Goal: Transaction & Acquisition: Purchase product/service

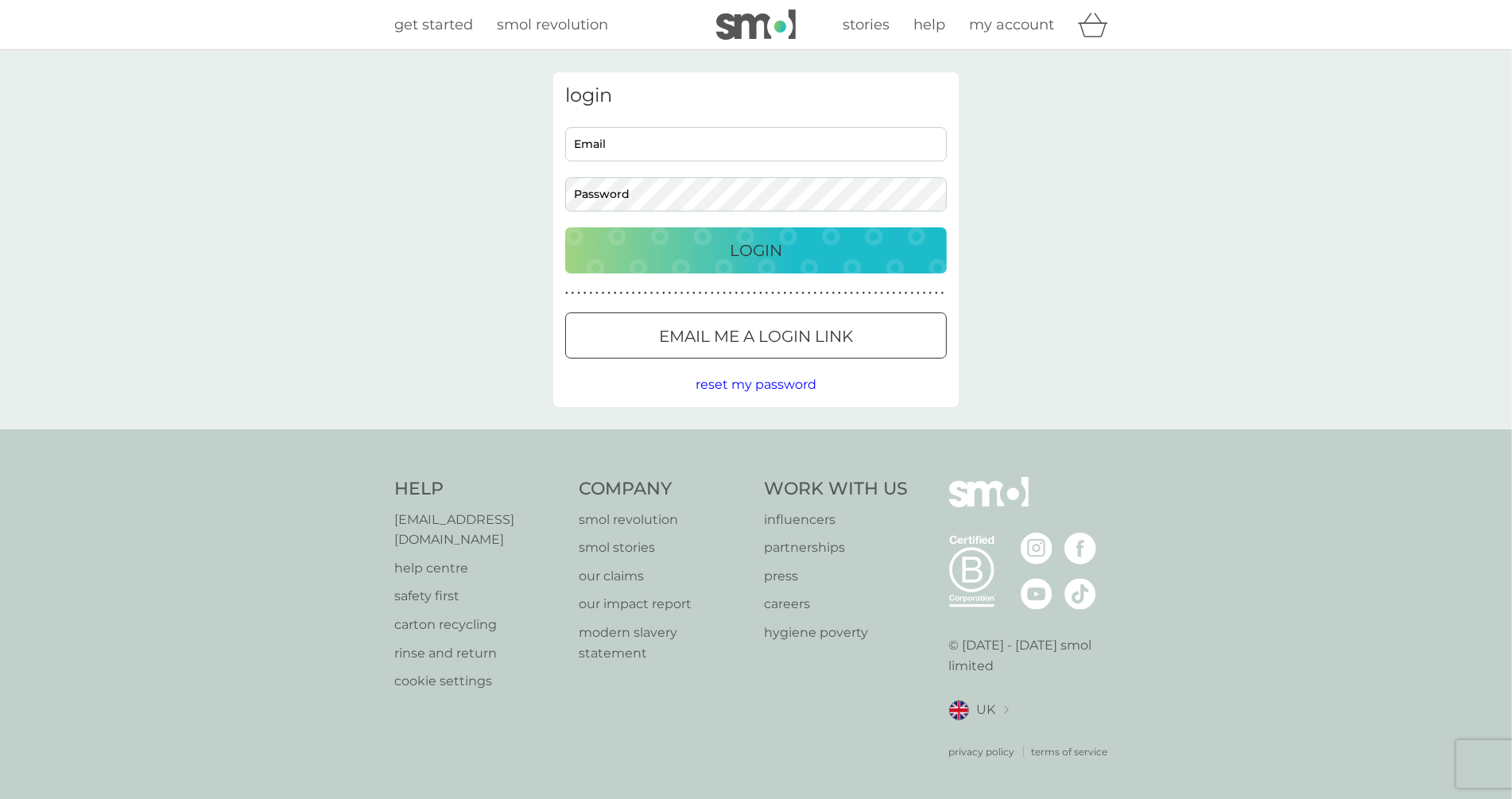
type input "philippe+new1@smolproducts.com"
click at [727, 266] on button "Login" at bounding box center [756, 250] width 381 height 46
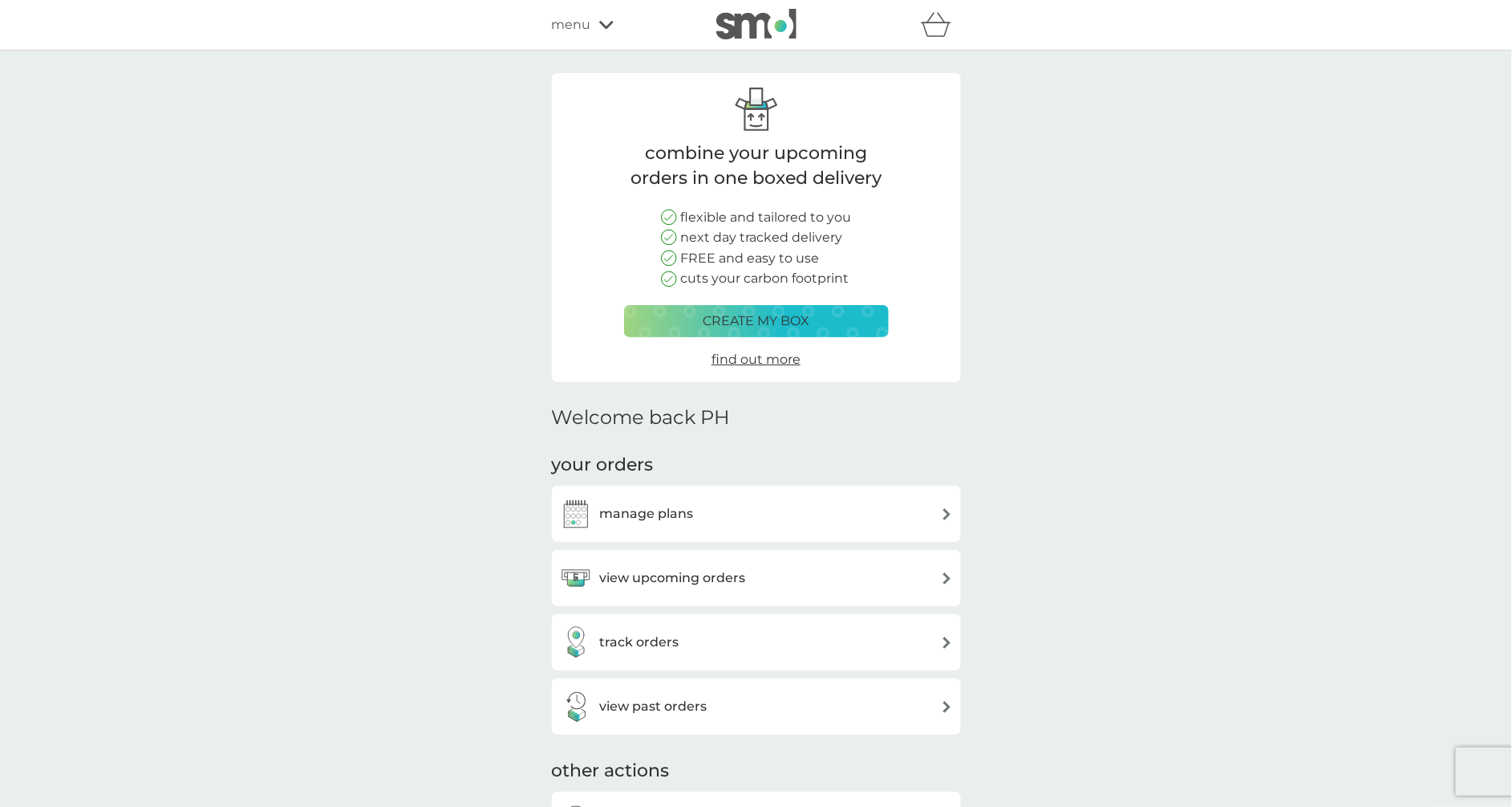
click at [941, 31] on icon "basket" at bounding box center [935, 24] width 30 height 24
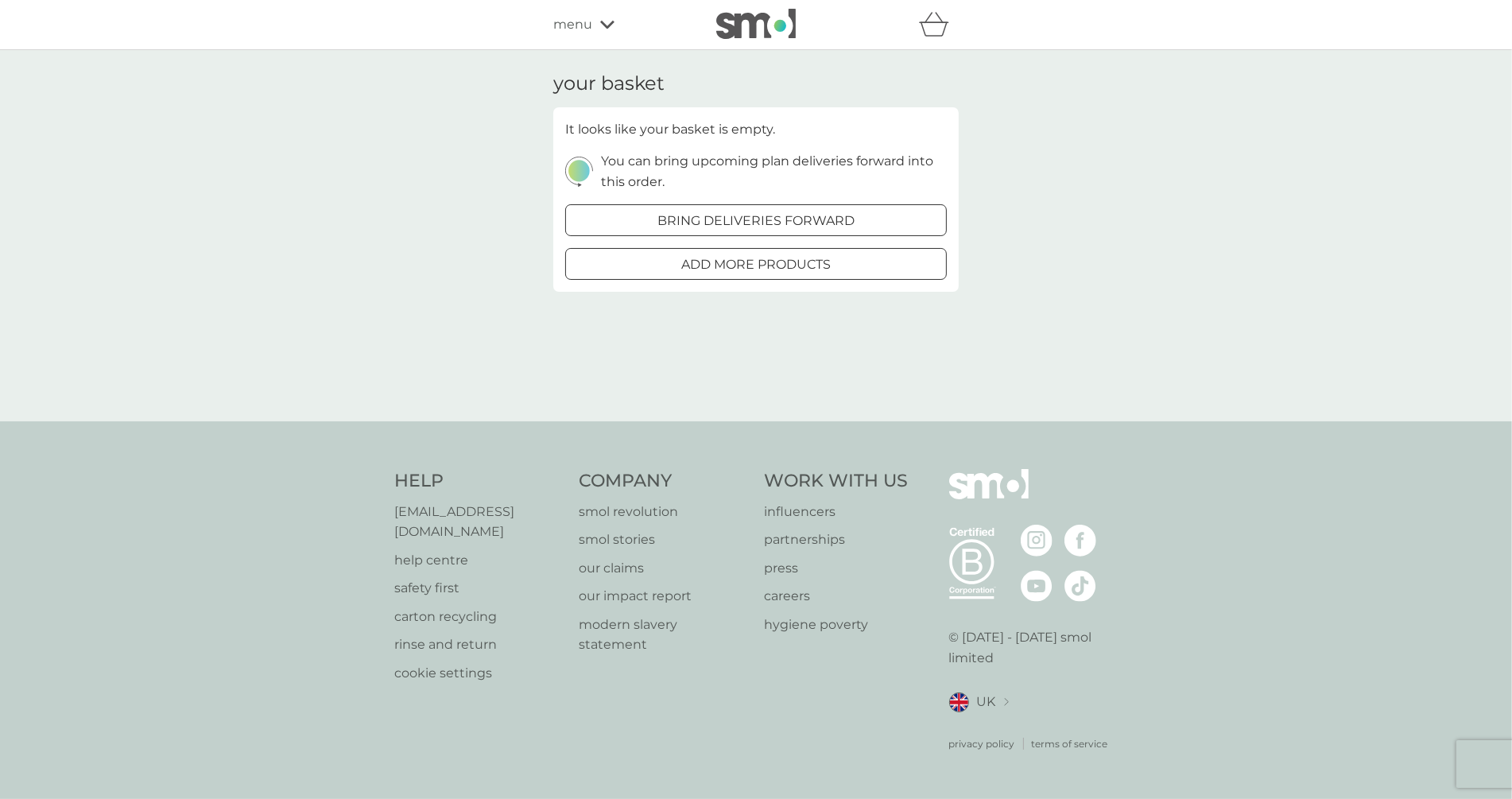
click at [777, 273] on button "add more products" at bounding box center [756, 263] width 381 height 32
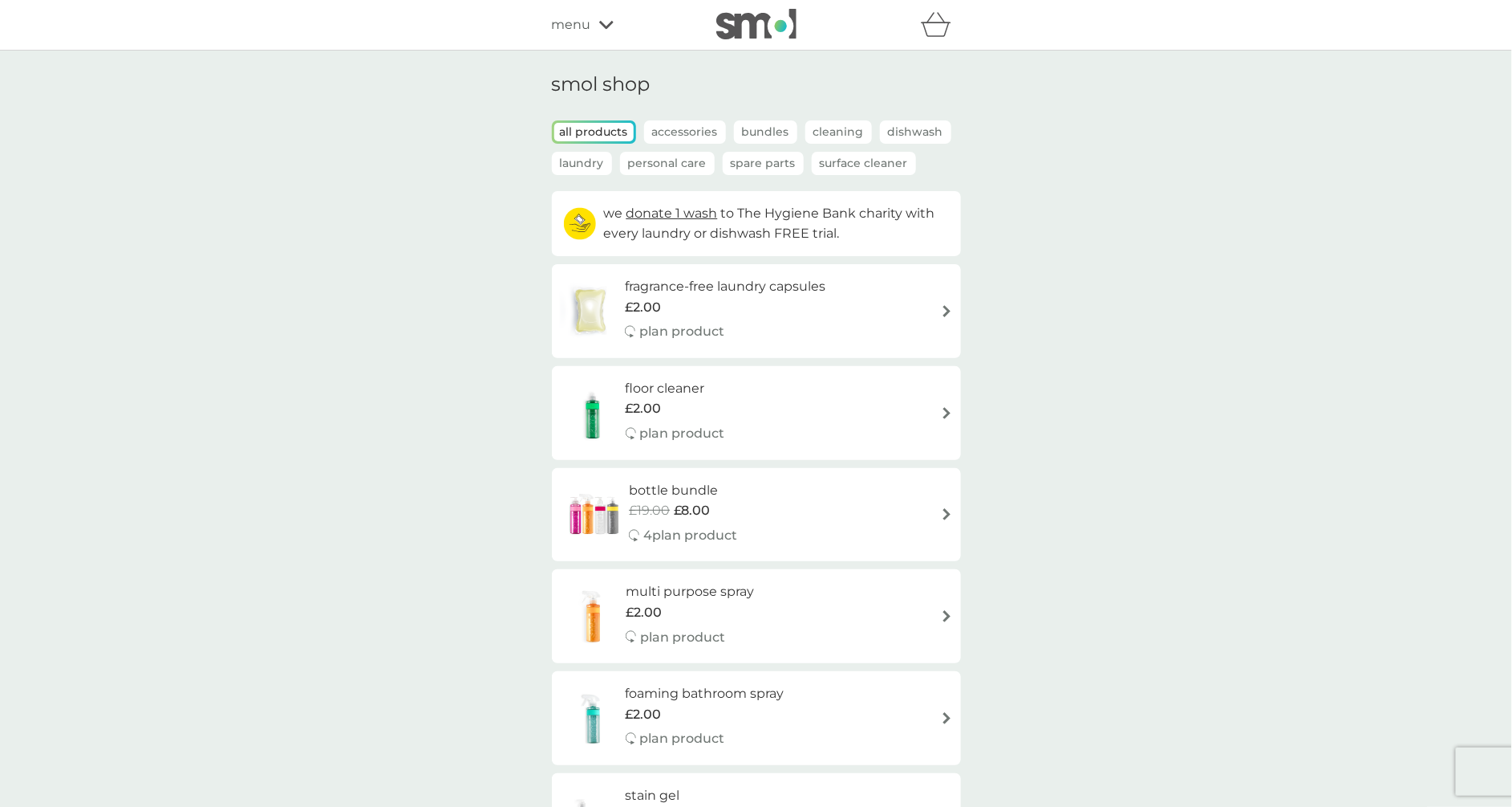
click at [752, 325] on div "plan product" at bounding box center [725, 331] width 201 height 21
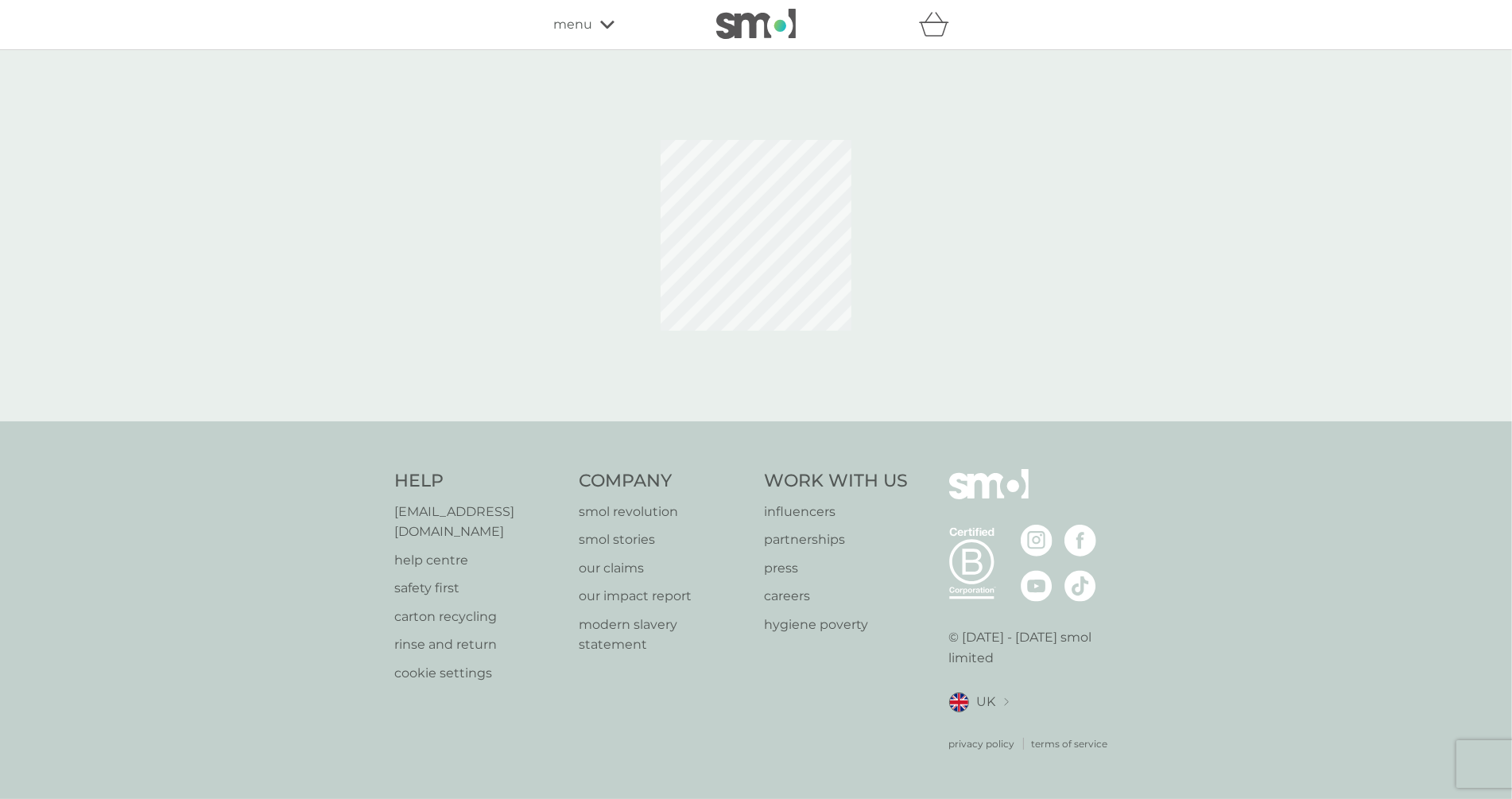
select select "42"
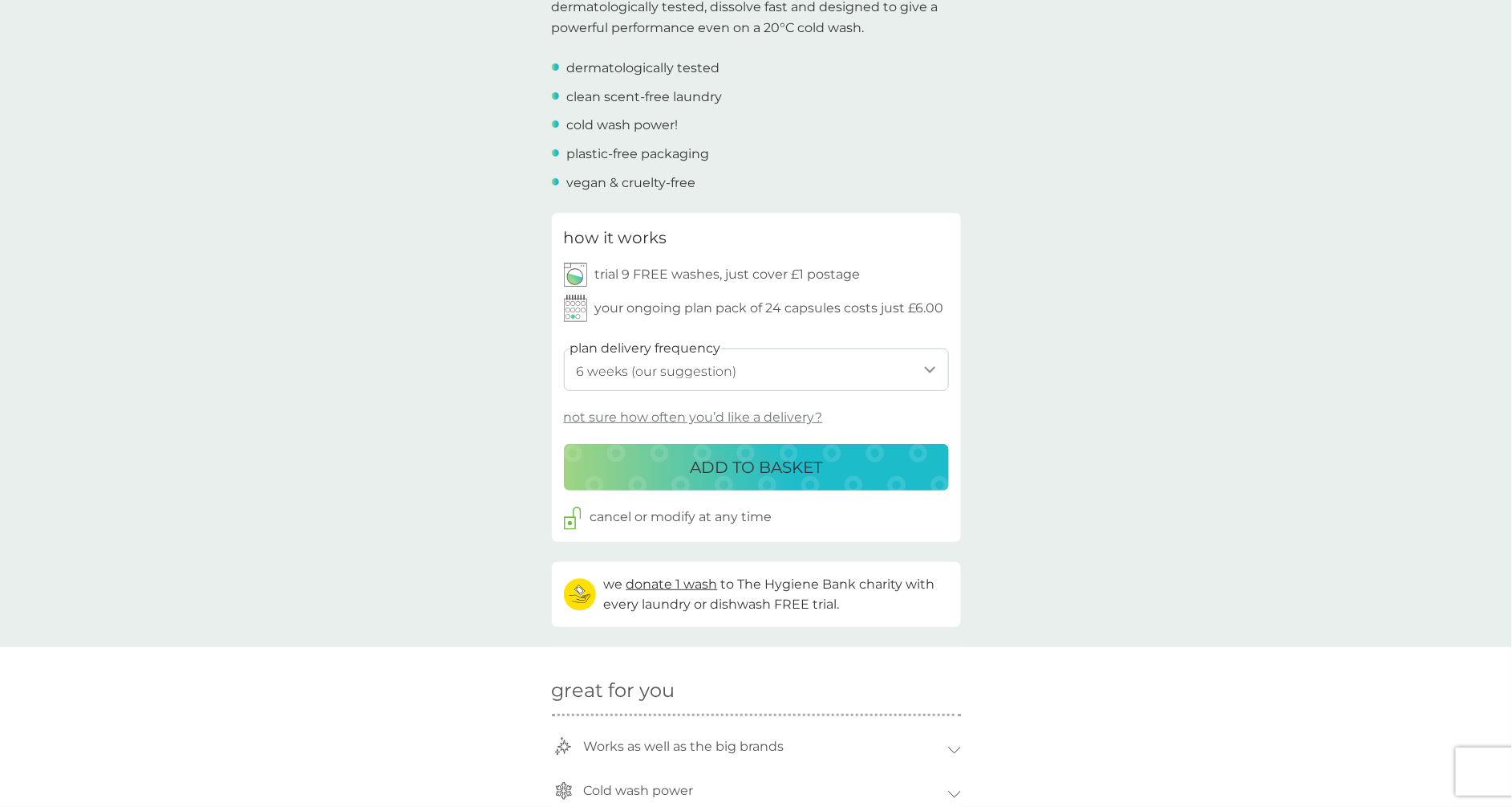
scroll to position [585, 0]
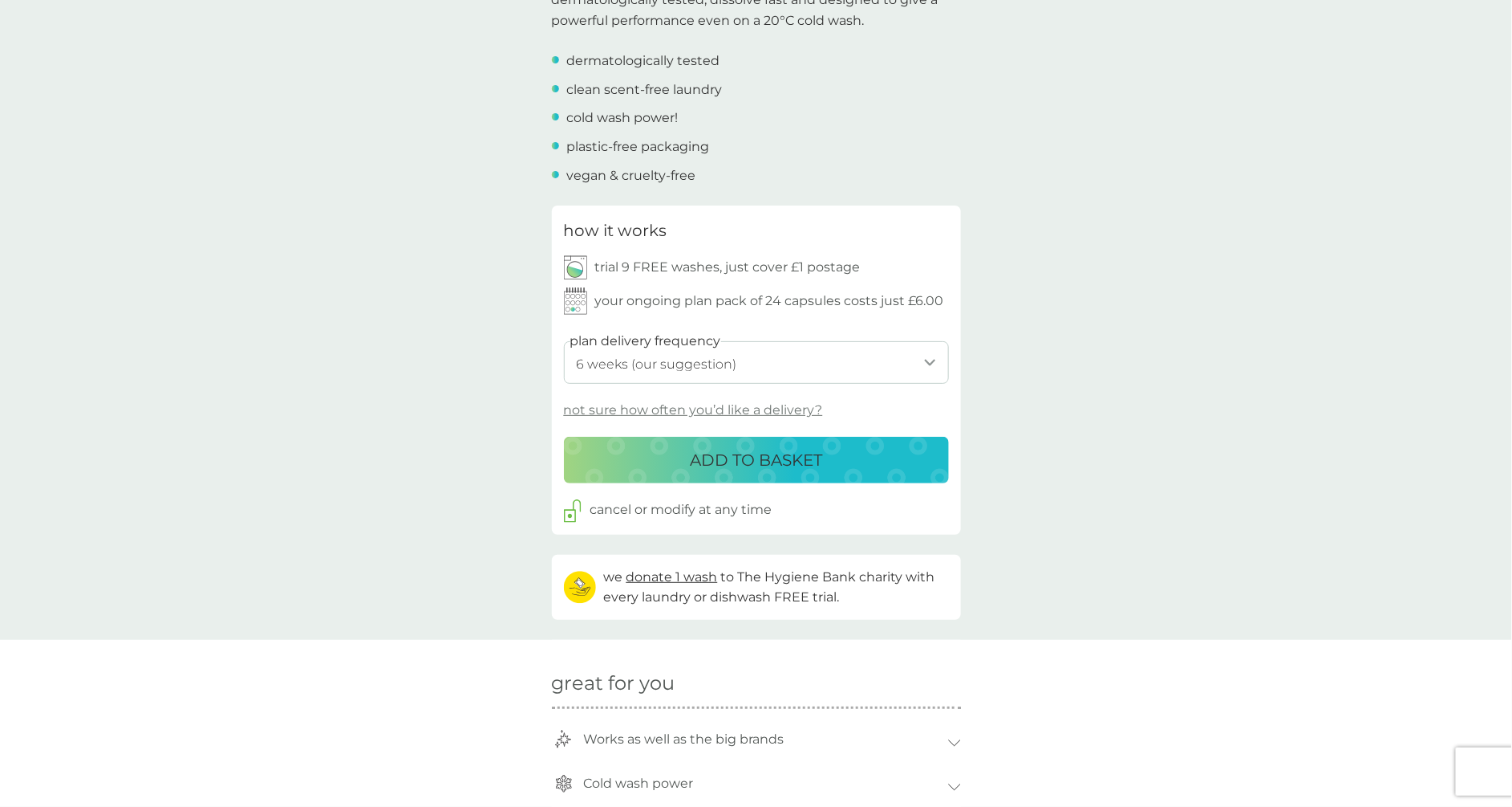
click at [853, 471] on button "ADD TO BASKET" at bounding box center [757, 459] width 385 height 47
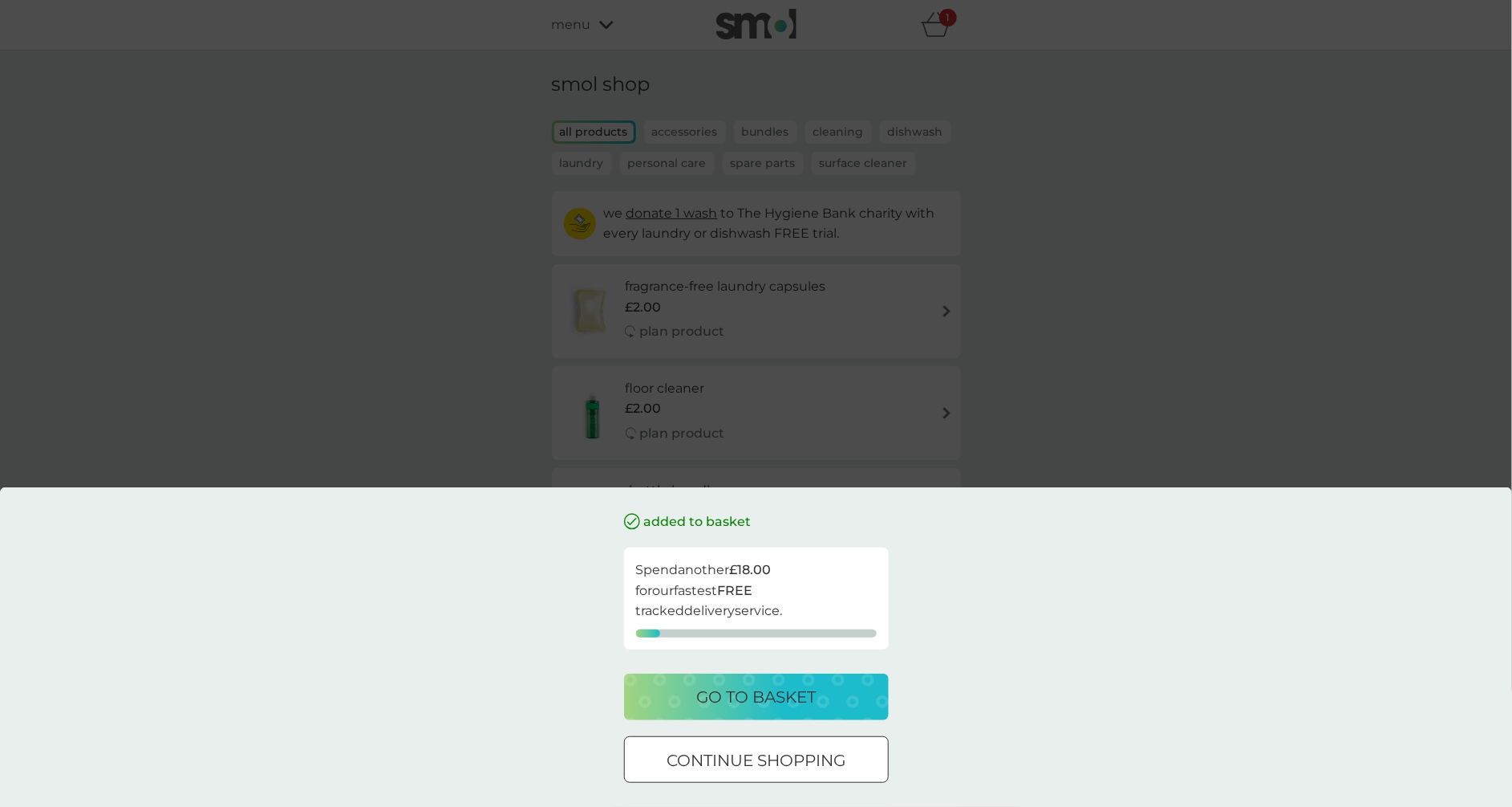
click at [848, 699] on div "go to basket" at bounding box center [756, 696] width 232 height 25
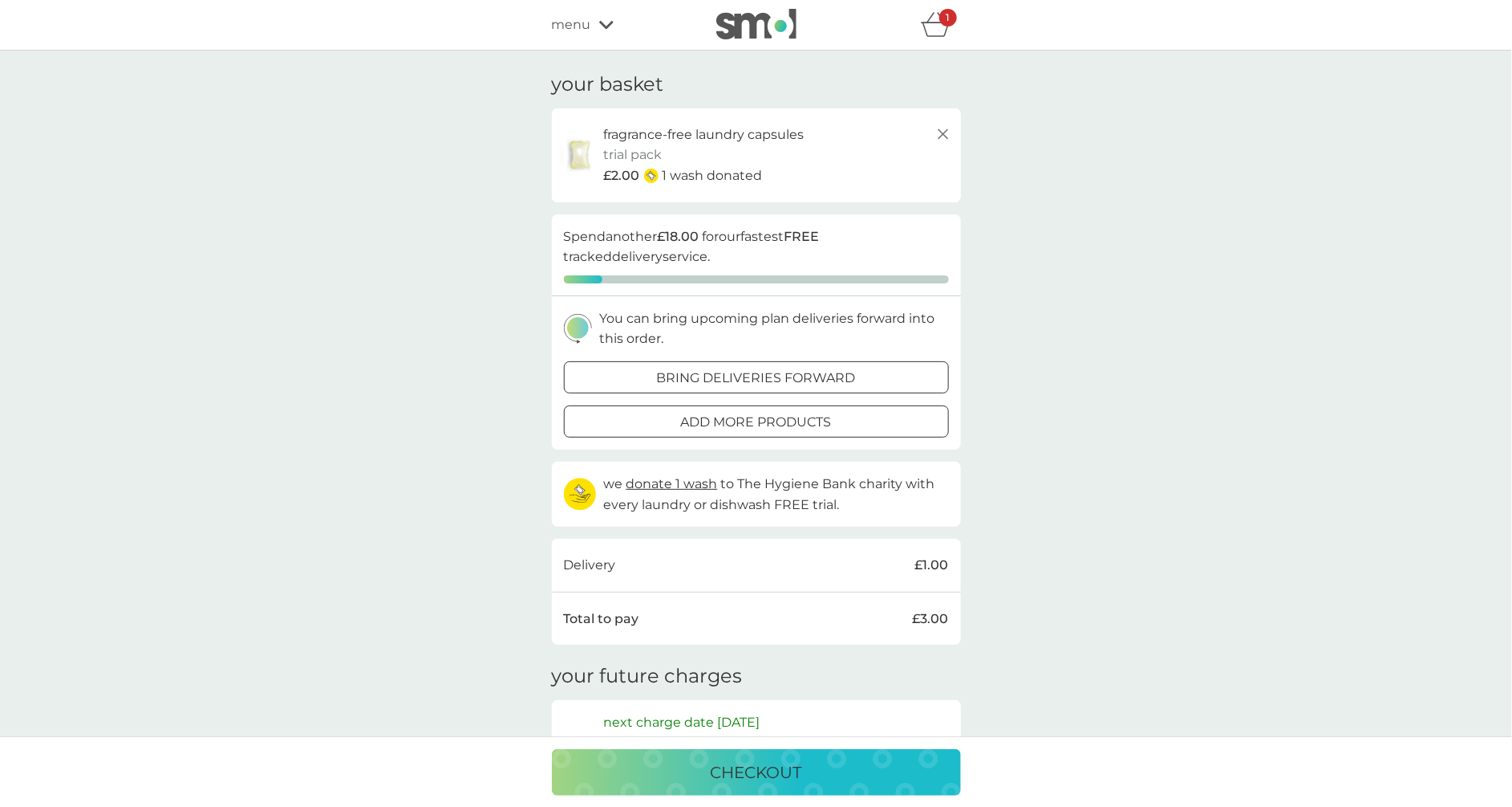
click at [729, 771] on p "checkout" at bounding box center [757, 772] width 91 height 25
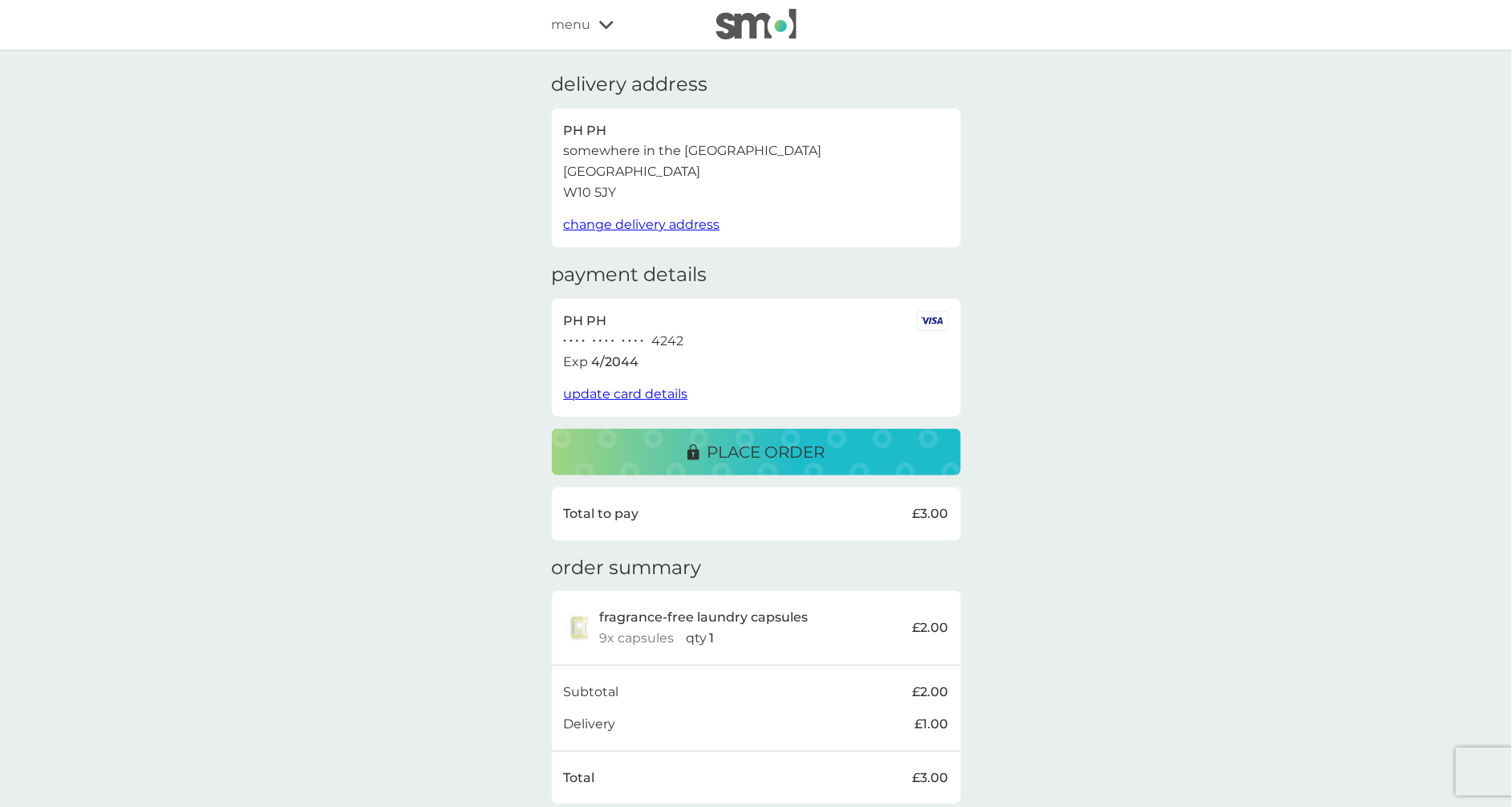
click at [643, 226] on span "change delivery address" at bounding box center [643, 224] width 157 height 16
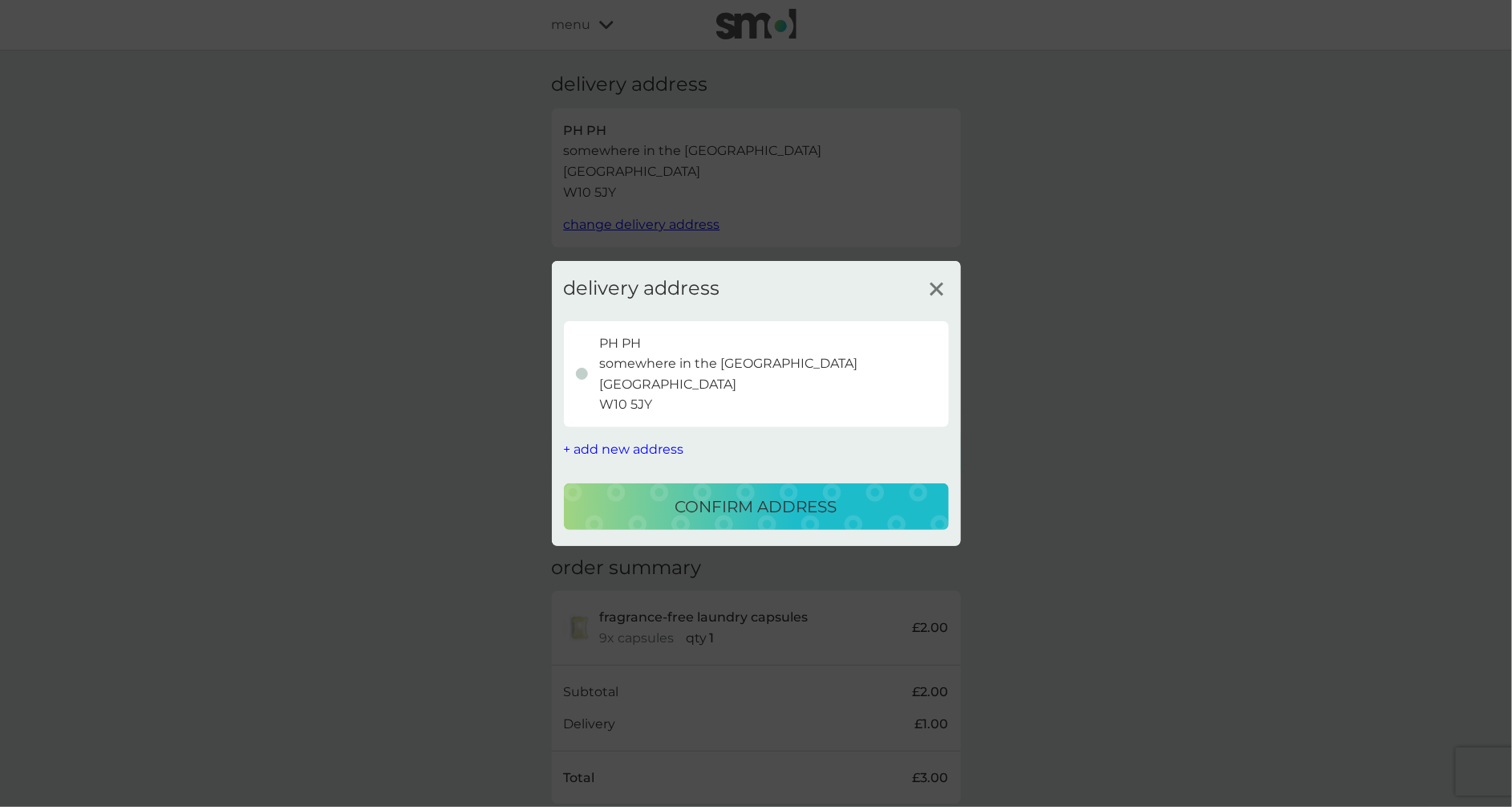
click at [626, 447] on span "+ add new address" at bounding box center [625, 449] width 121 height 16
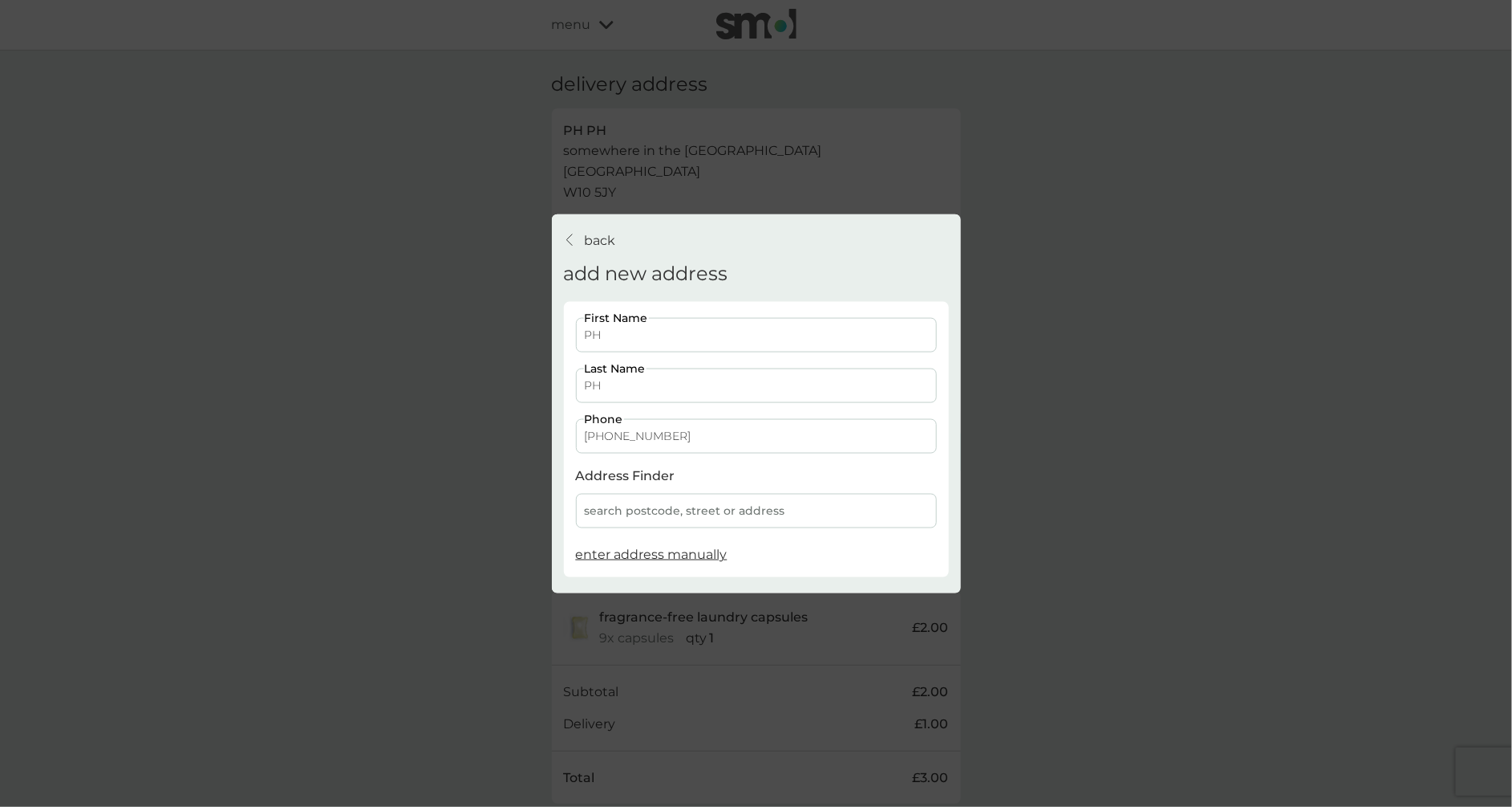
click at [645, 555] on span "enter address manually" at bounding box center [652, 554] width 152 height 16
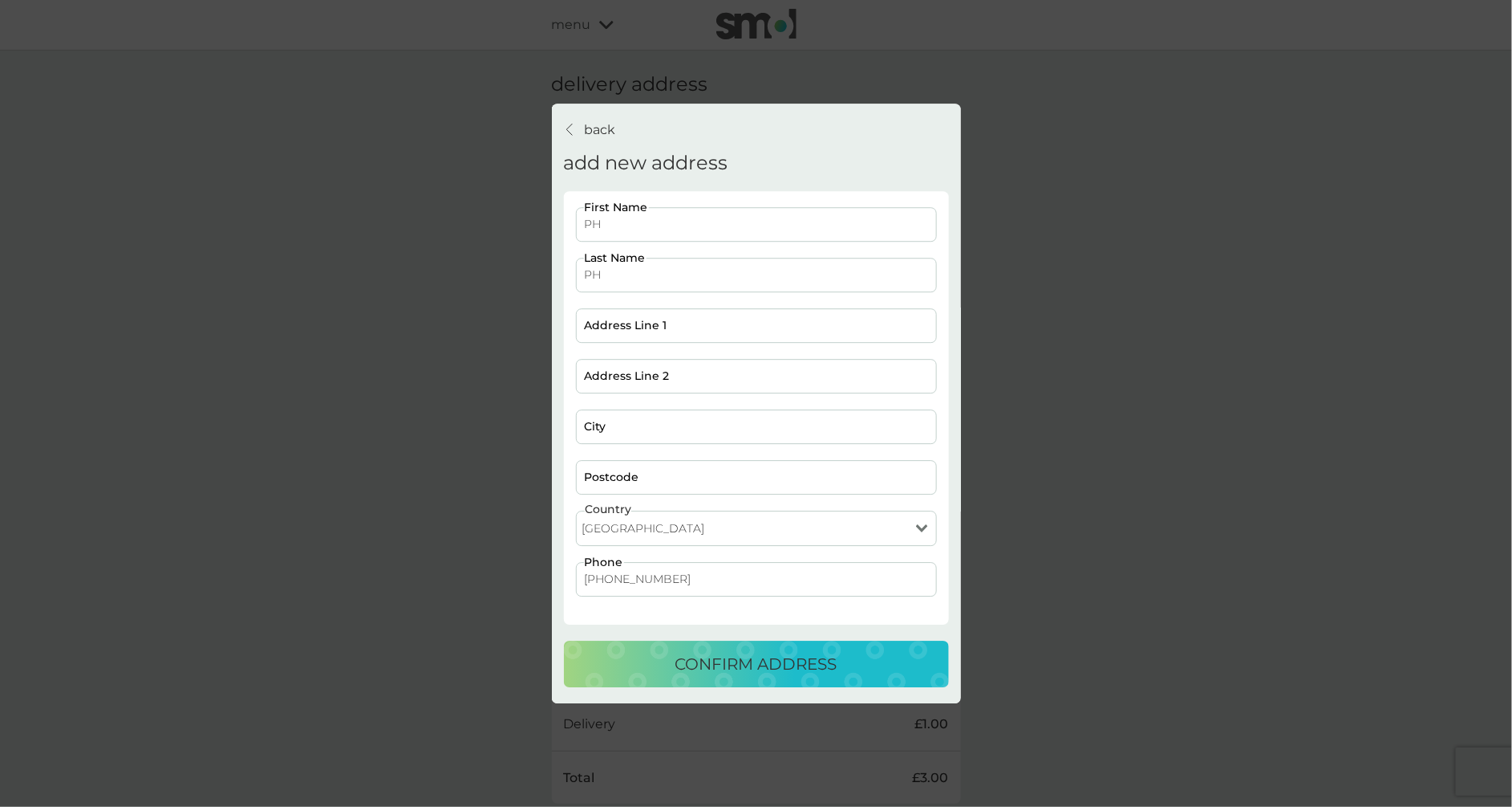
click at [680, 477] on input "Postcode" at bounding box center [756, 477] width 361 height 34
type input "SL5 7PB"
type input "Somewhere In Time, [GEOGRAPHIC_DATA]"
type input "Ascot"
click at [564, 641] on button "confirm address" at bounding box center [757, 663] width 385 height 47
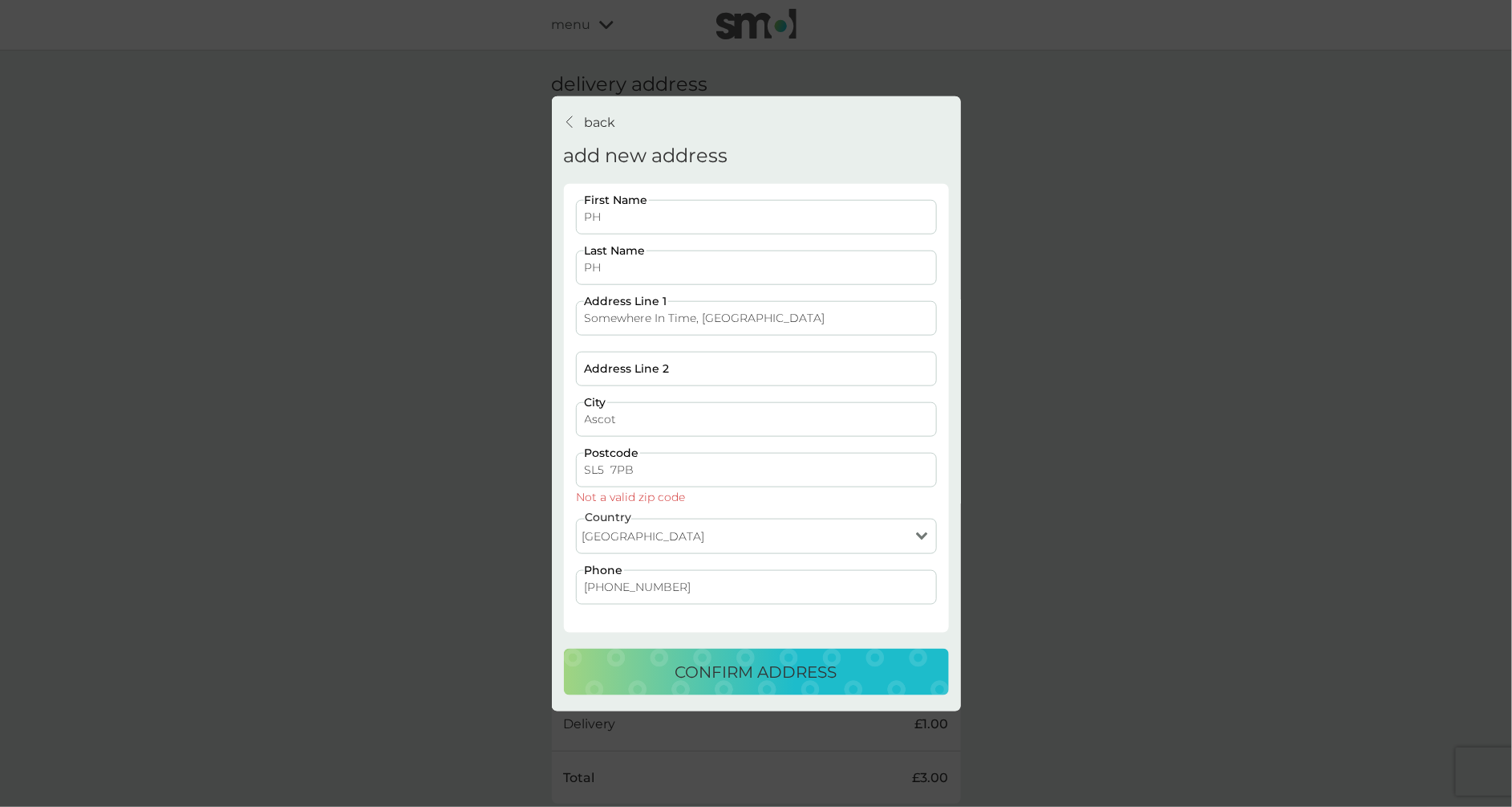
click at [564, 649] on button "confirm address" at bounding box center [757, 672] width 385 height 47
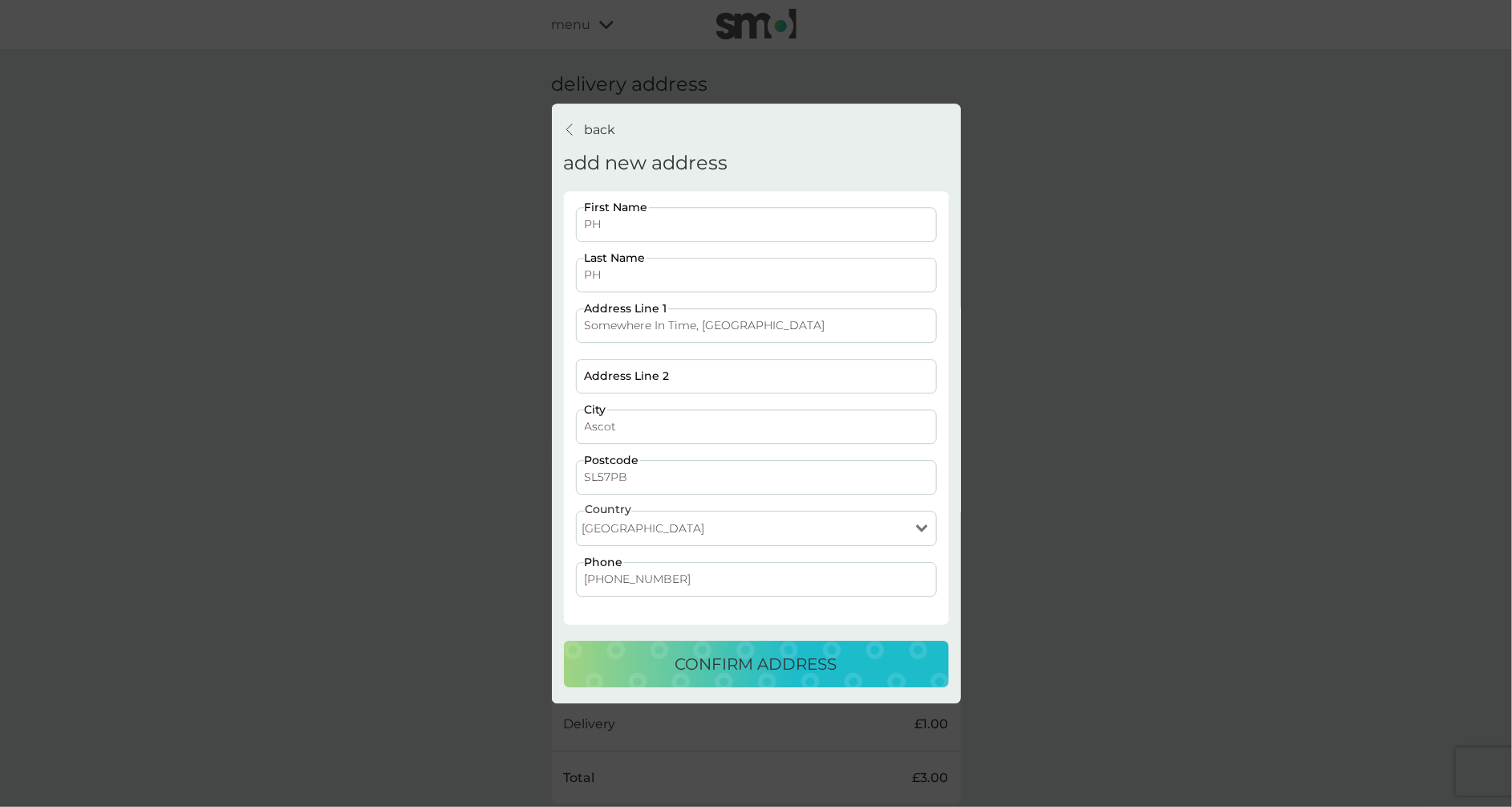
type input "SL57PB"
click at [564, 641] on button "confirm address" at bounding box center [757, 663] width 385 height 47
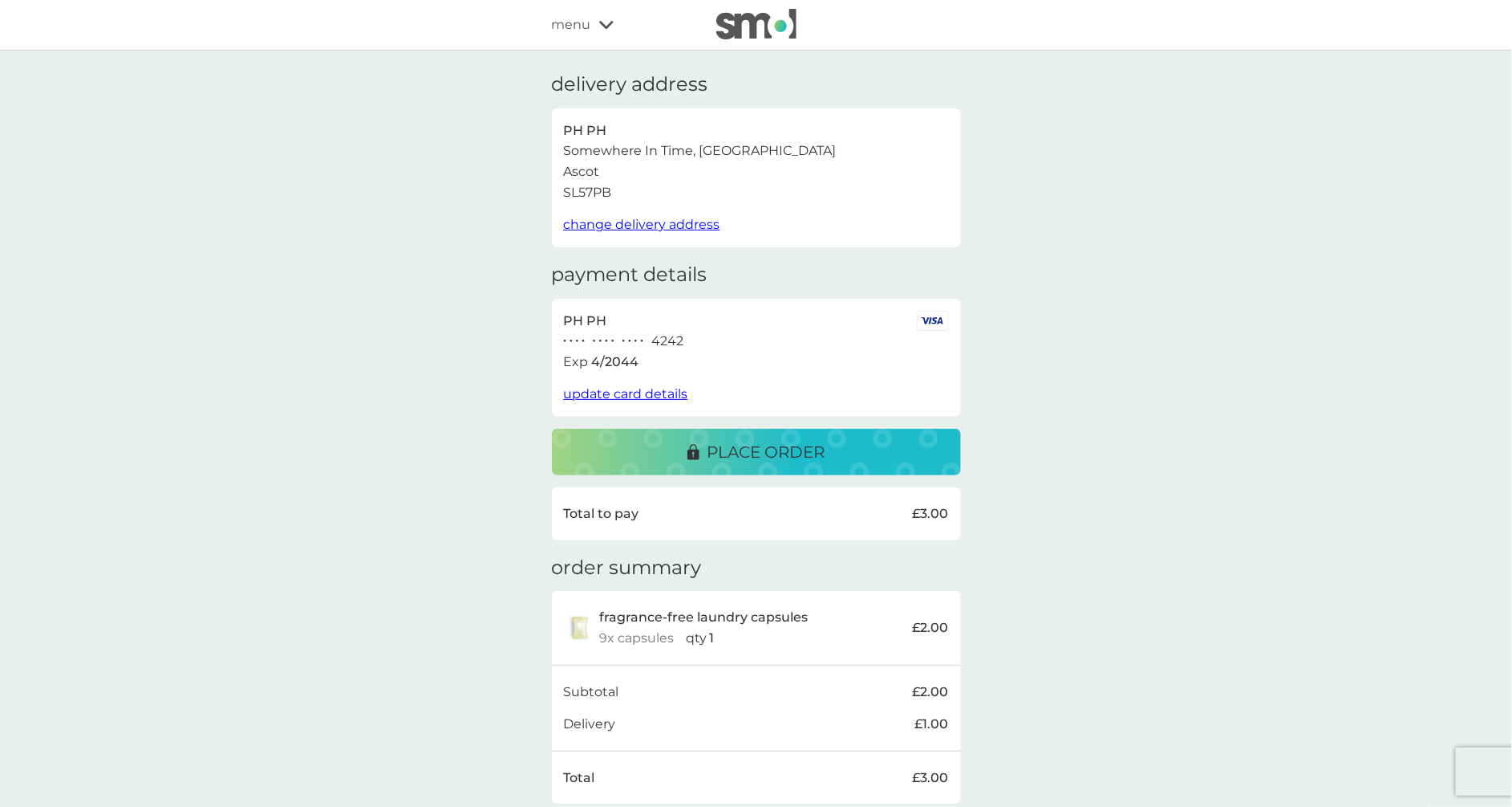
click at [634, 224] on span "change delivery address" at bounding box center [643, 224] width 157 height 16
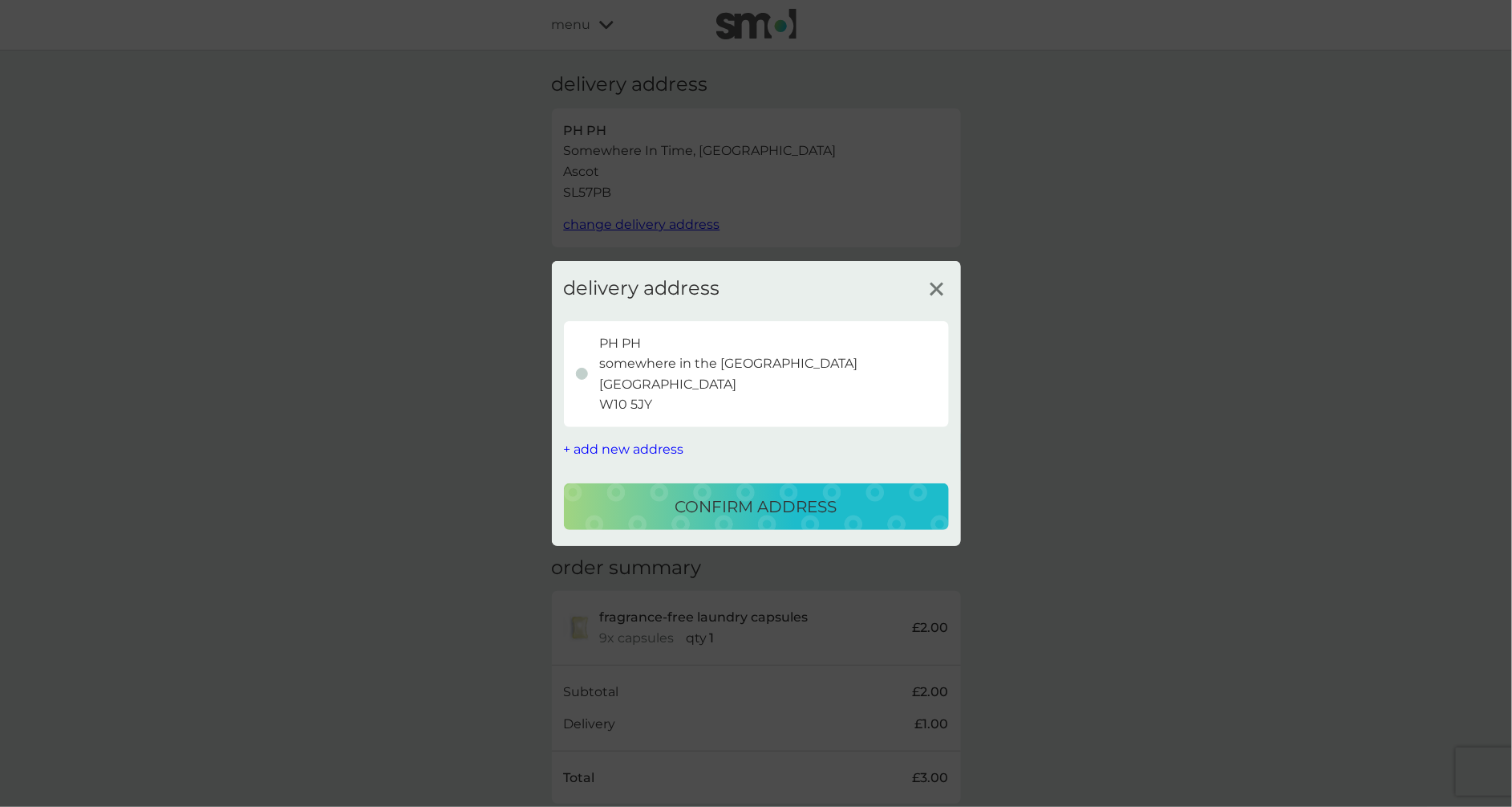
click at [616, 459] on button "+ add new address" at bounding box center [625, 450] width 121 height 21
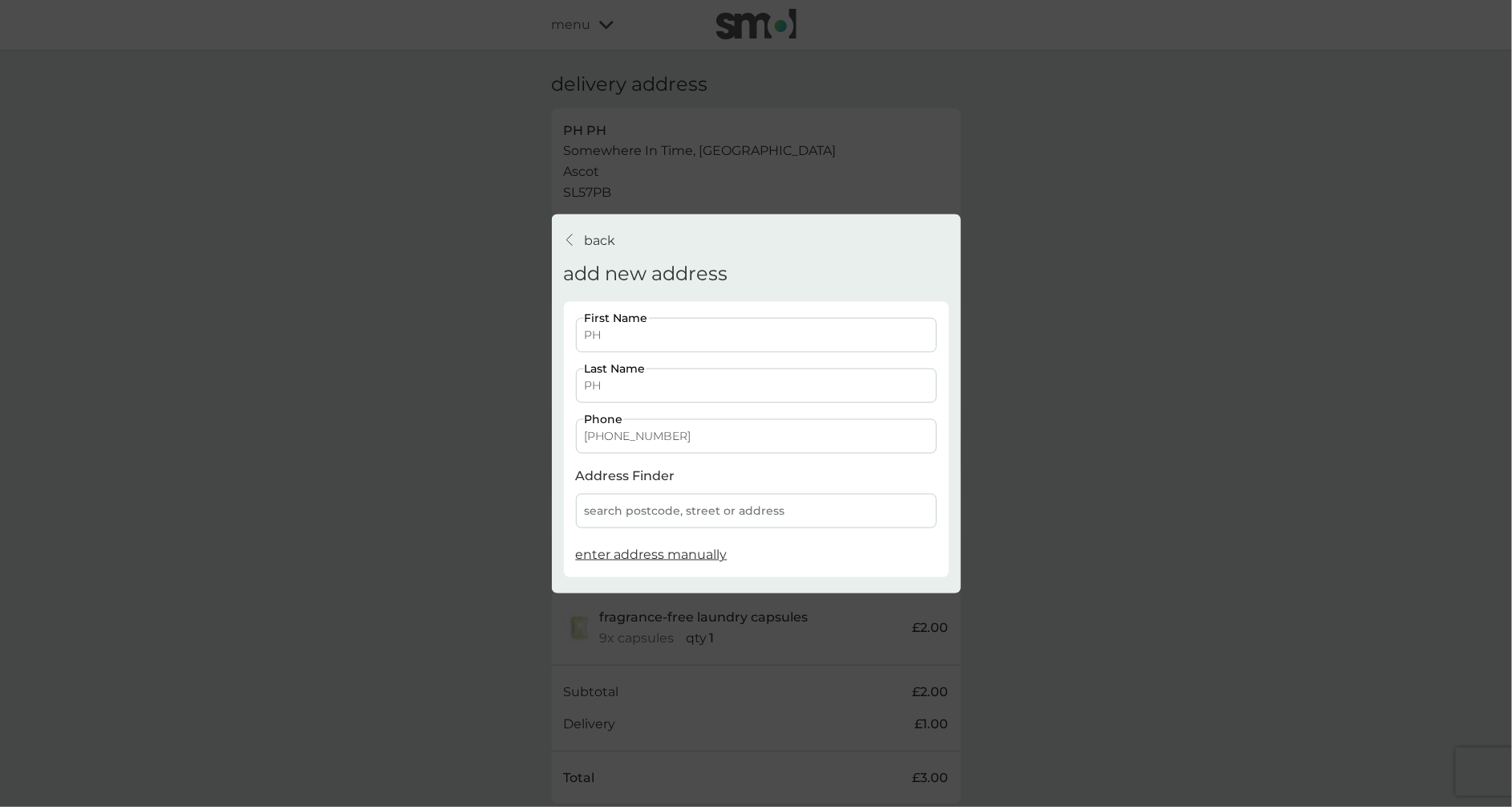
click at [645, 562] on span "enter address manually" at bounding box center [652, 554] width 152 height 16
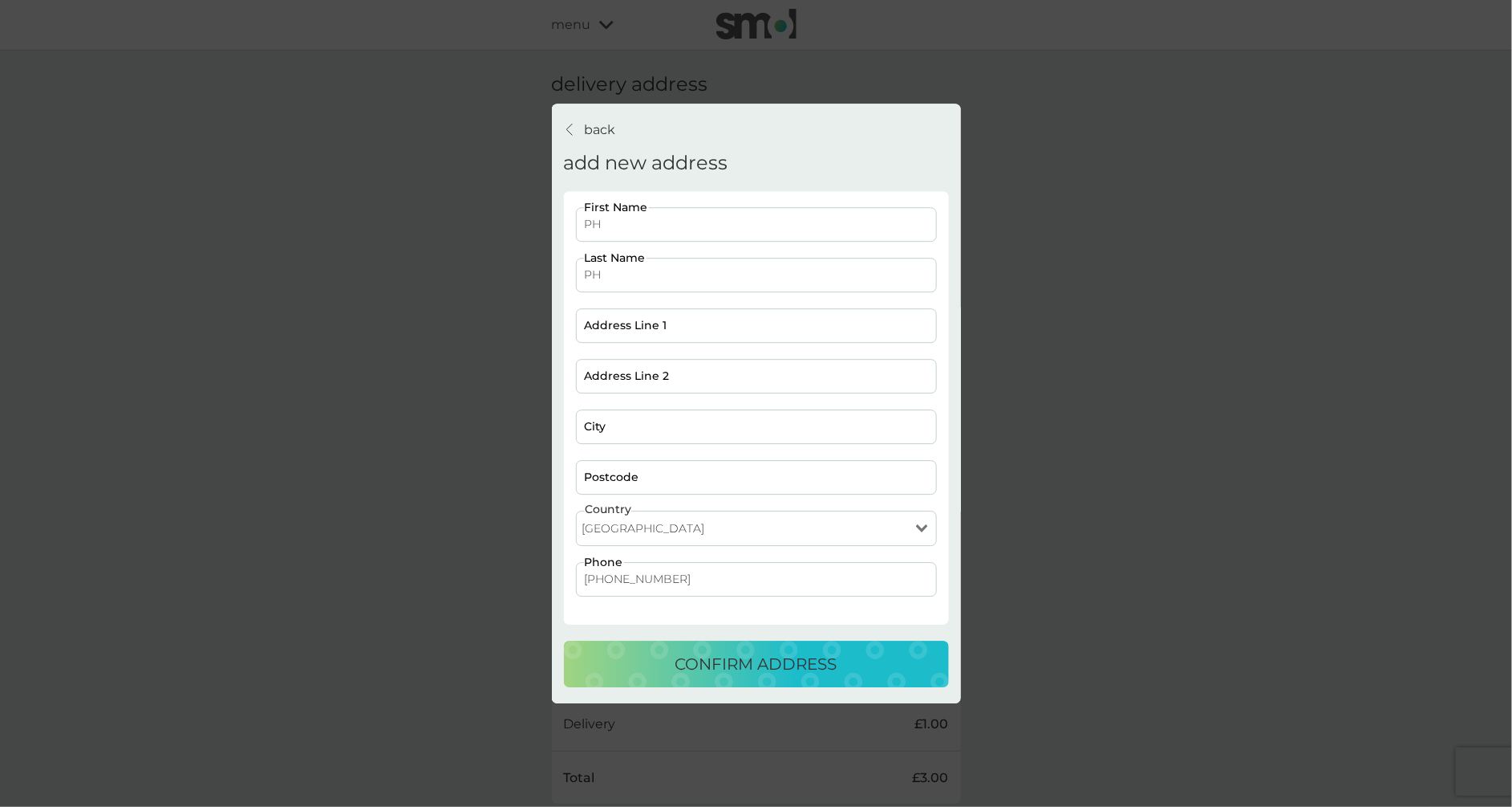
click at [663, 485] on input "Postcode" at bounding box center [756, 477] width 361 height 34
type input "ssssssssss"
click at [564, 641] on button "confirm address" at bounding box center [757, 663] width 385 height 47
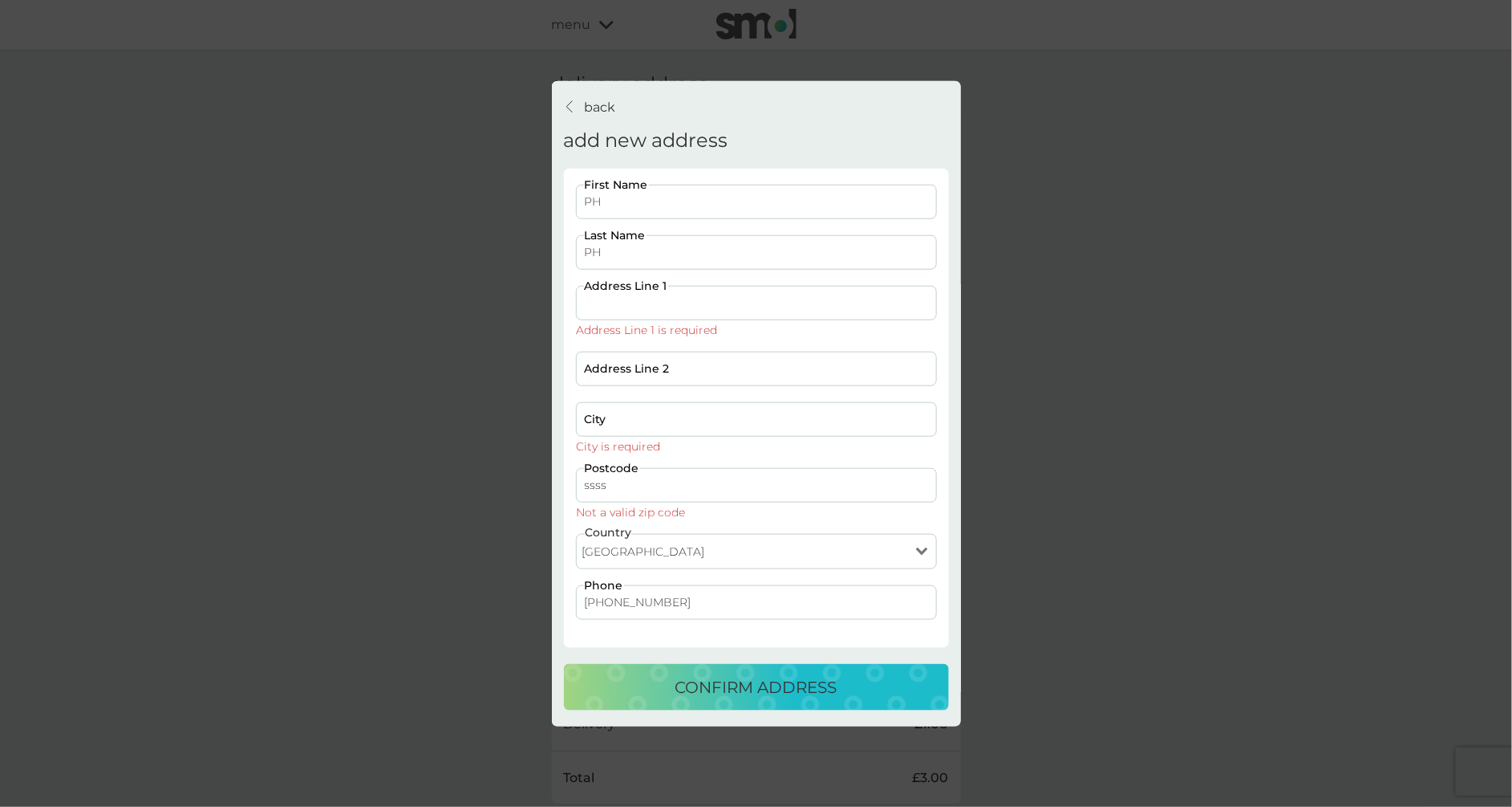
click at [650, 489] on input "ssss" at bounding box center [756, 485] width 361 height 34
type input "s"
type input "a"
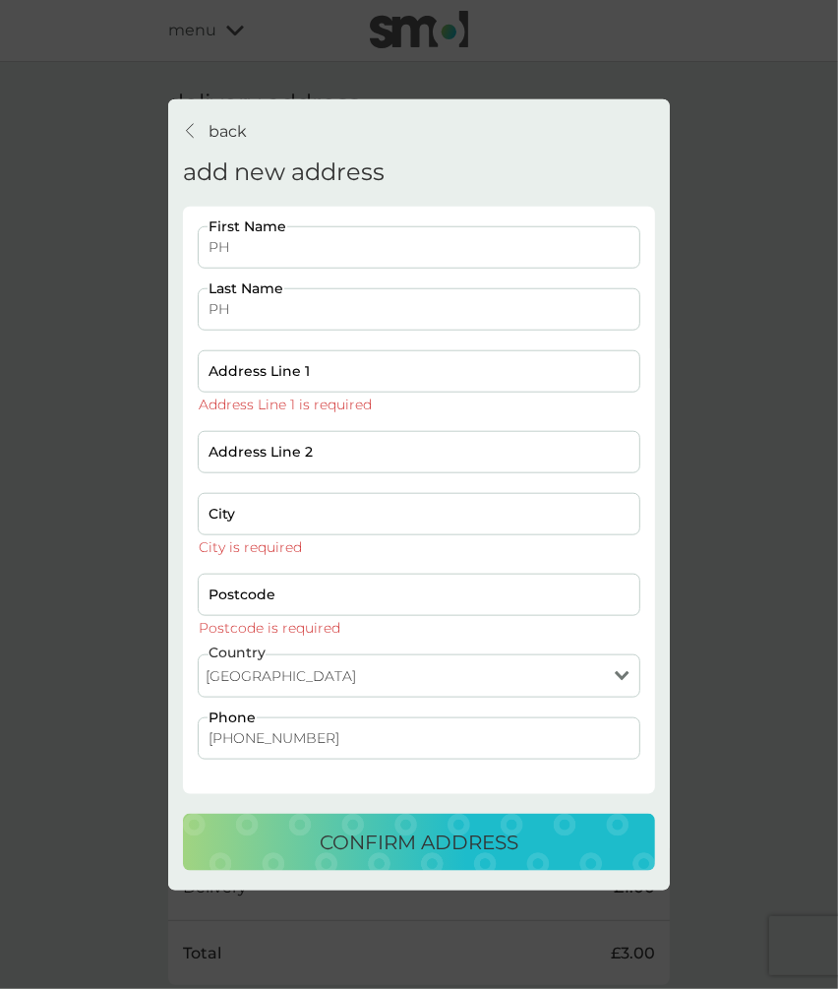
click at [303, 599] on input "Postcode" at bounding box center [419, 594] width 443 height 42
type input "aaaa"
